Goal: Information Seeking & Learning: Learn about a topic

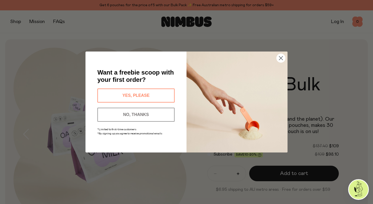
click at [281, 58] on icon "Close dialog" at bounding box center [281, 59] width 4 height 4
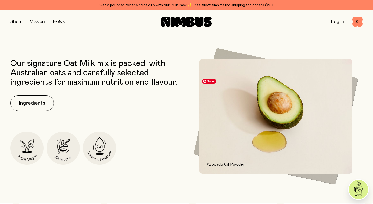
scroll to position [200, 0]
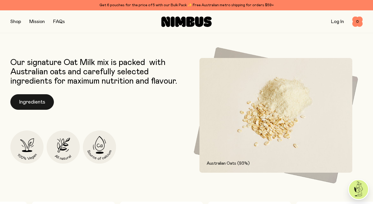
click at [36, 104] on button "Ingredients" at bounding box center [32, 102] width 44 height 16
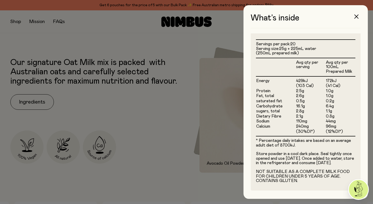
scroll to position [136, 0]
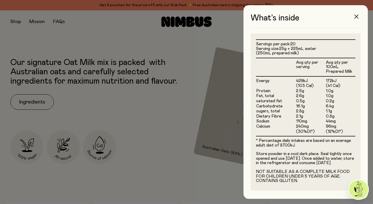
click at [356, 17] on icon "button" at bounding box center [357, 17] width 4 height 4
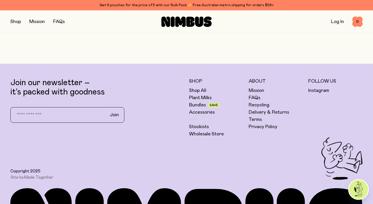
scroll to position [1264, 0]
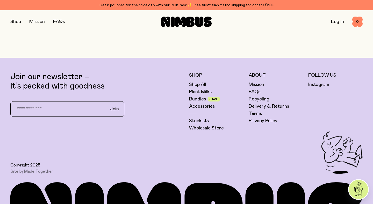
click at [17, 21] on button "button" at bounding box center [15, 21] width 11 height 7
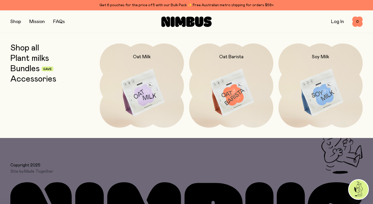
click at [31, 48] on link "Shop all" at bounding box center [24, 48] width 29 height 9
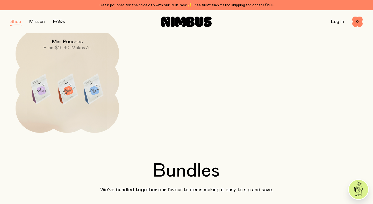
scroll to position [197, 0]
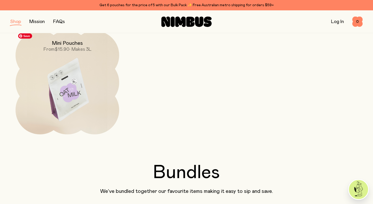
click at [57, 69] on img at bounding box center [68, 92] width 104 height 122
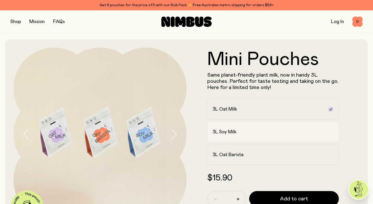
click at [330, 132] on icon at bounding box center [331, 132] width 4 height 4
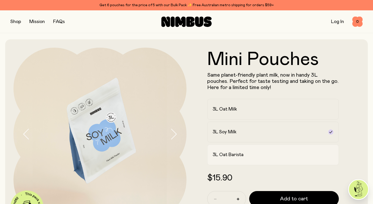
click at [331, 156] on icon at bounding box center [331, 155] width 3 height 2
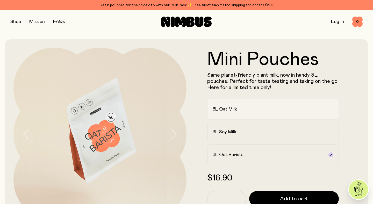
click at [331, 110] on icon at bounding box center [331, 109] width 4 height 4
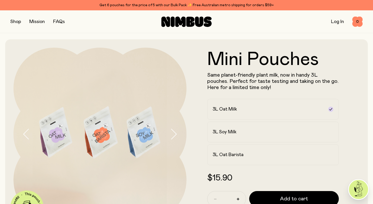
click at [349, 80] on form "Mini Pouches Same planet-friendly plant milk, now in handy 3L pouches. Perfect …" at bounding box center [273, 134] width 173 height 168
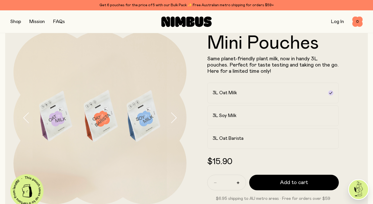
scroll to position [17, 0]
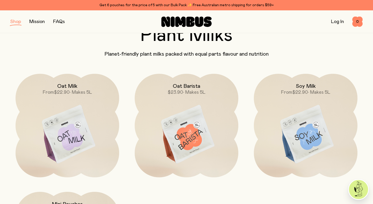
scroll to position [41, 0]
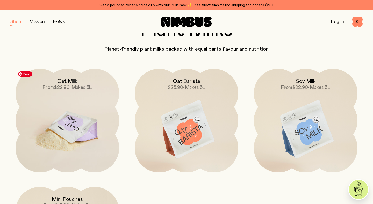
click at [72, 123] on img at bounding box center [68, 130] width 104 height 122
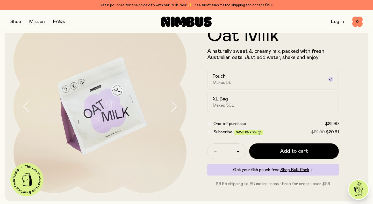
scroll to position [29, 0]
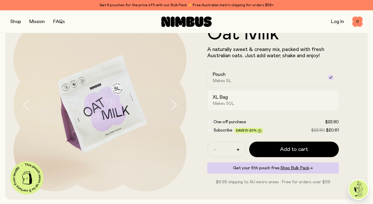
click at [222, 106] on span "Makes 50L" at bounding box center [224, 103] width 22 height 5
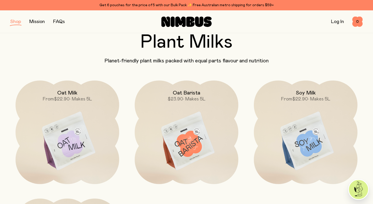
scroll to position [41, 0]
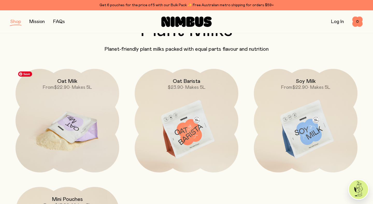
click at [58, 131] on img at bounding box center [68, 130] width 104 height 122
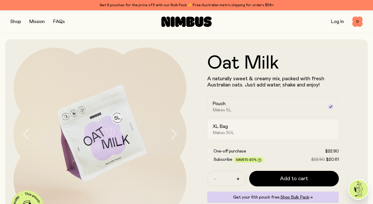
click at [217, 129] on h2 "XL Bag" at bounding box center [220, 127] width 15 height 6
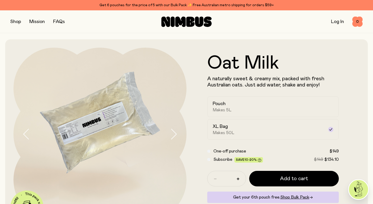
click at [14, 23] on button "button" at bounding box center [15, 21] width 11 height 7
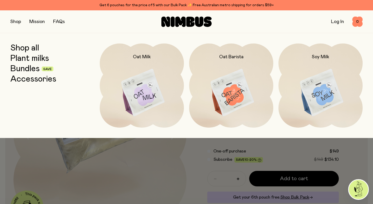
click at [168, 19] on icon at bounding box center [166, 22] width 9 height 10
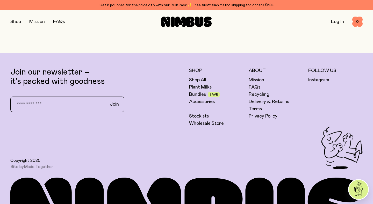
scroll to position [1436, 0]
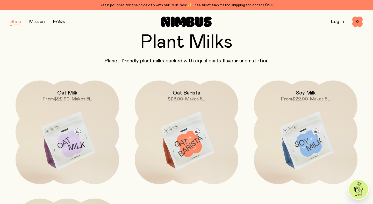
scroll to position [41, 0]
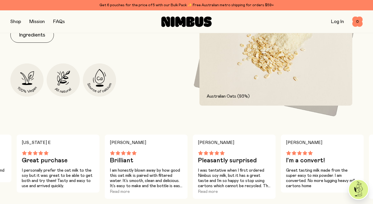
scroll to position [194, 0]
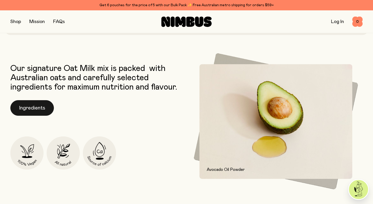
click at [40, 108] on button "Ingredients" at bounding box center [32, 108] width 44 height 16
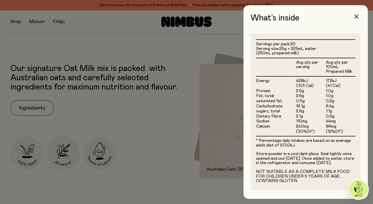
scroll to position [134, 0]
